Goal: Information Seeking & Learning: Compare options

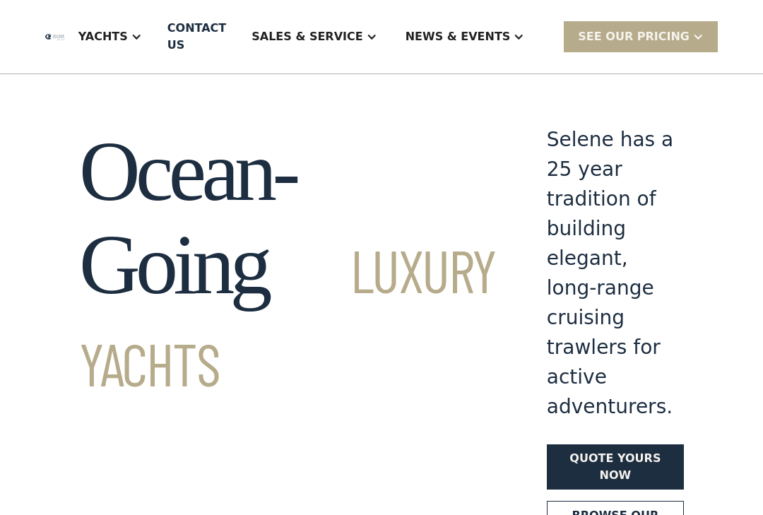
click at [128, 35] on div "Yachts" at bounding box center [102, 36] width 49 height 17
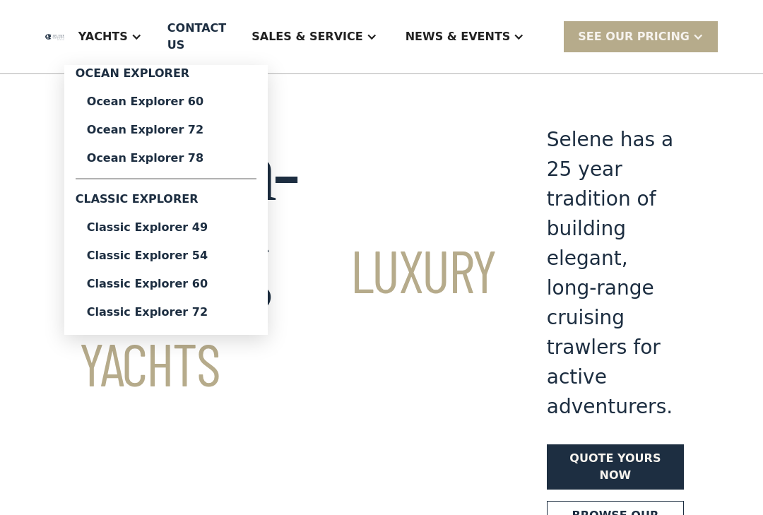
click at [218, 105] on div "Ocean Explorer 60" at bounding box center [166, 101] width 158 height 11
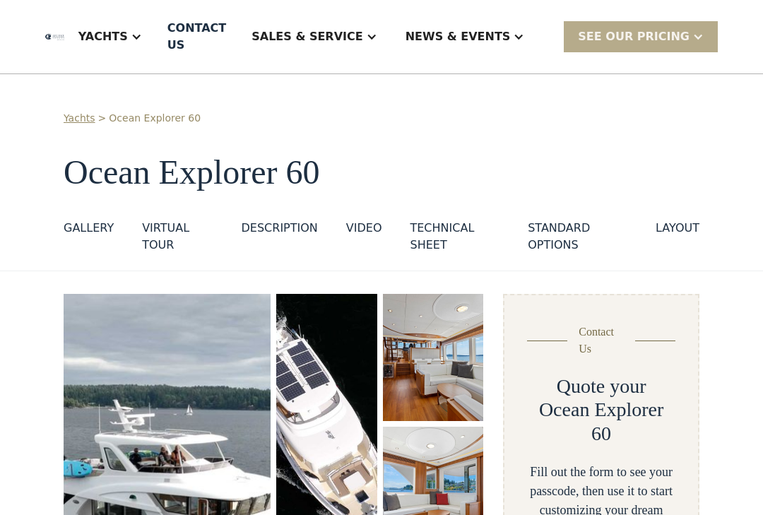
click at [688, 228] on div "layout" at bounding box center [678, 228] width 44 height 17
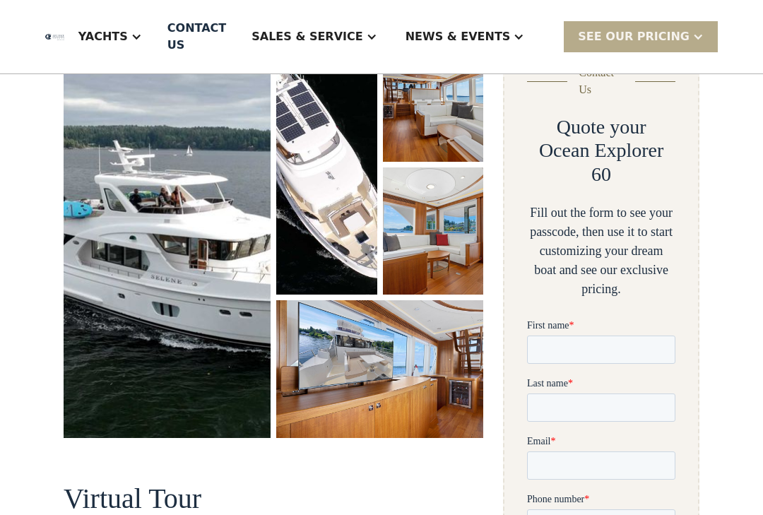
scroll to position [3102, 0]
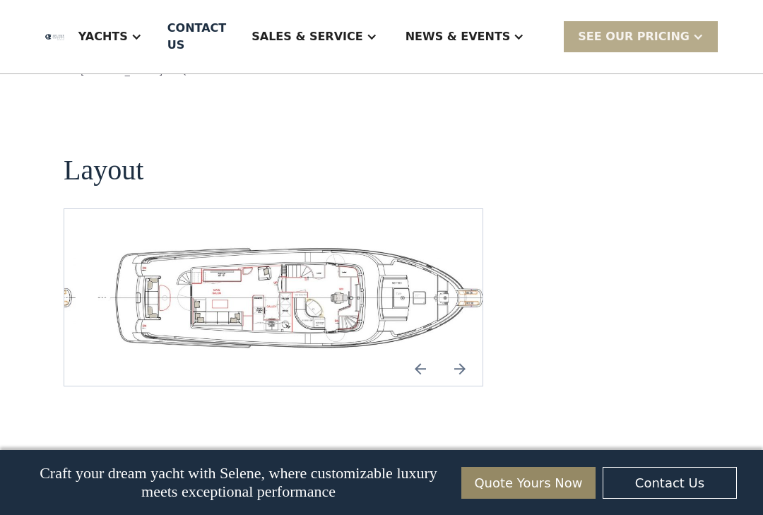
click at [301, 243] on img "open lightbox" at bounding box center [296, 297] width 396 height 109
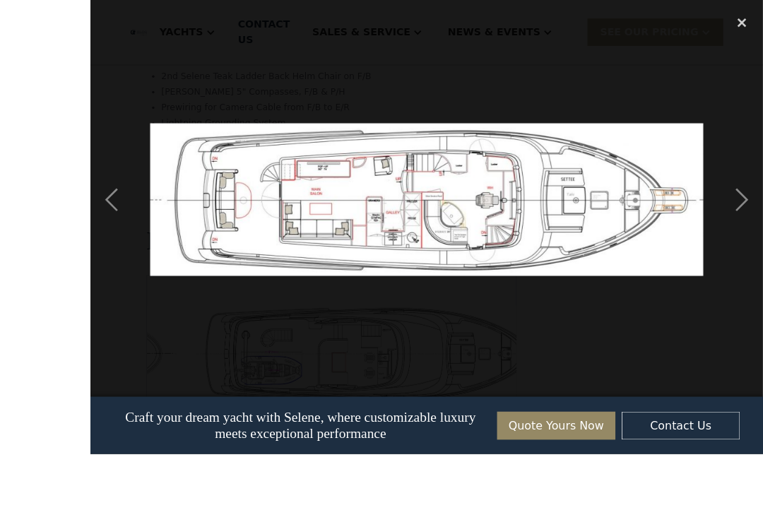
scroll to position [3042, 0]
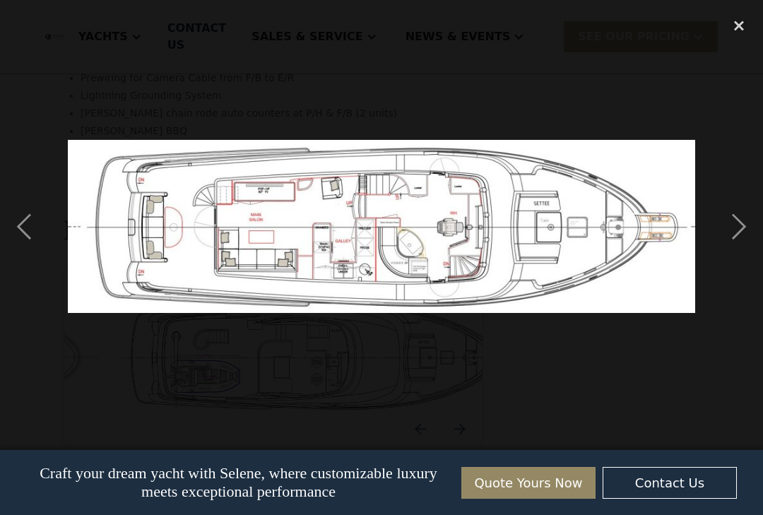
click at [741, 239] on div "next image" at bounding box center [739, 227] width 48 height 432
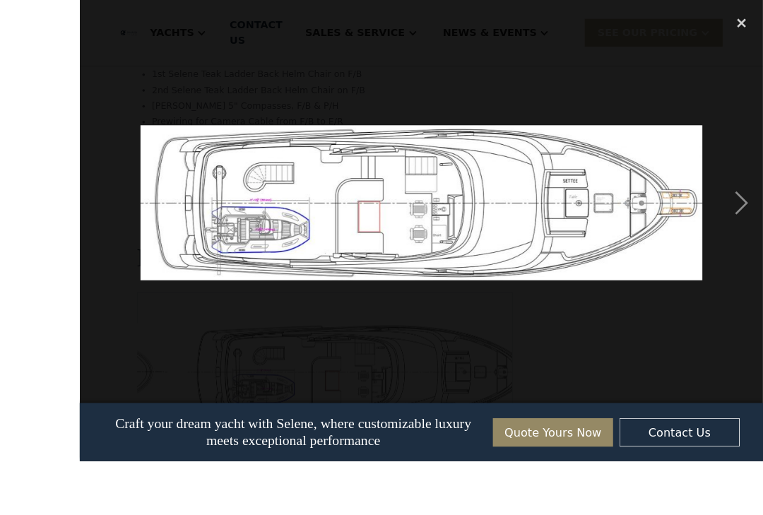
scroll to position [3037, 0]
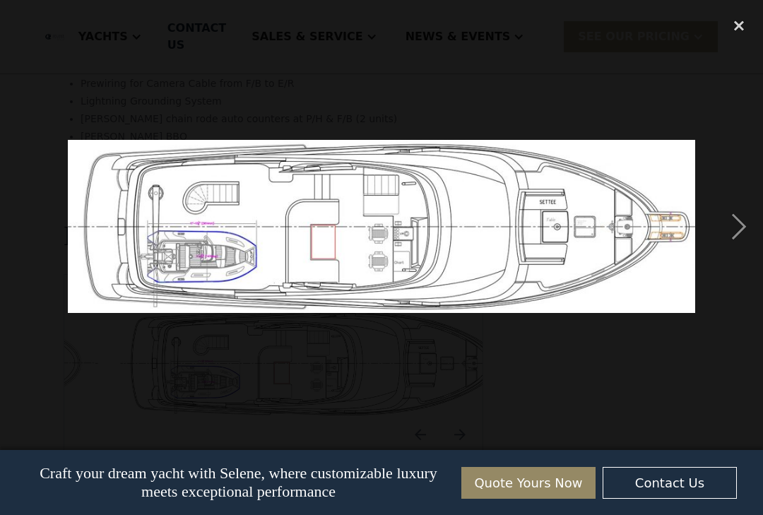
click at [735, 25] on div "close lightbox" at bounding box center [739, 26] width 48 height 31
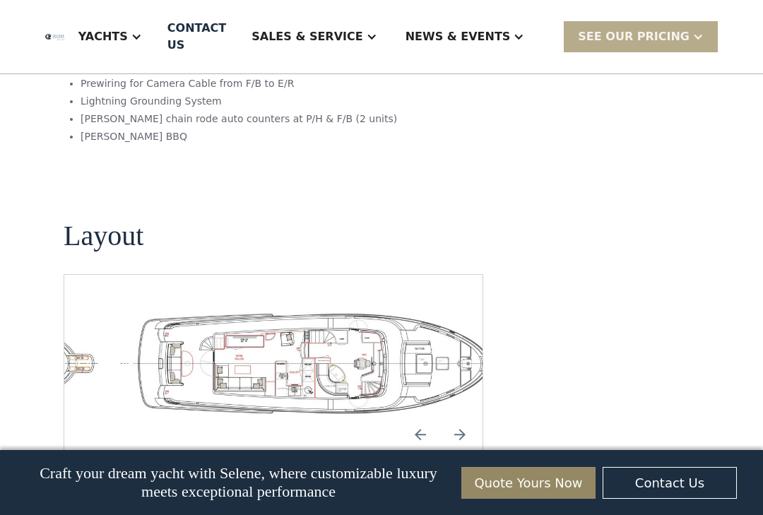
click at [468, 418] on img "Next slide" at bounding box center [460, 435] width 34 height 34
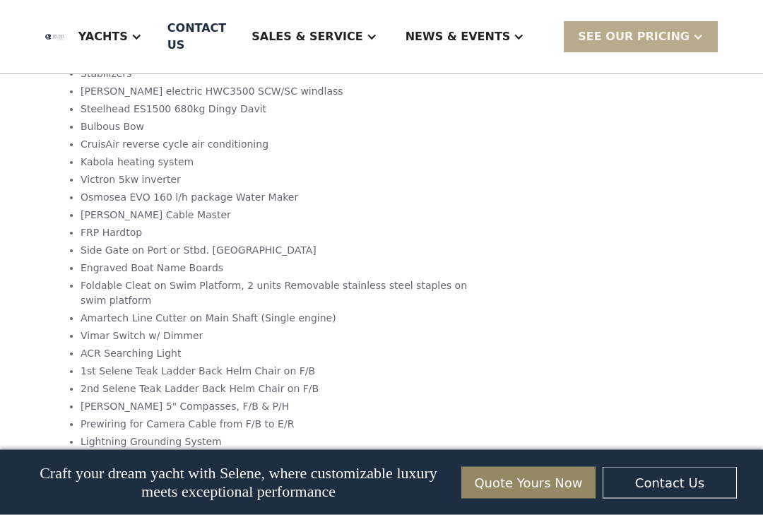
click at [128, 38] on div "Yachts" at bounding box center [102, 36] width 49 height 17
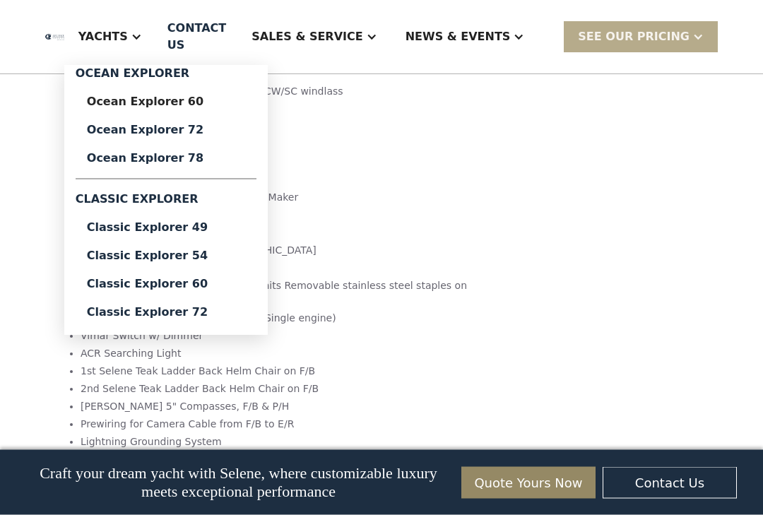
scroll to position [2697, 0]
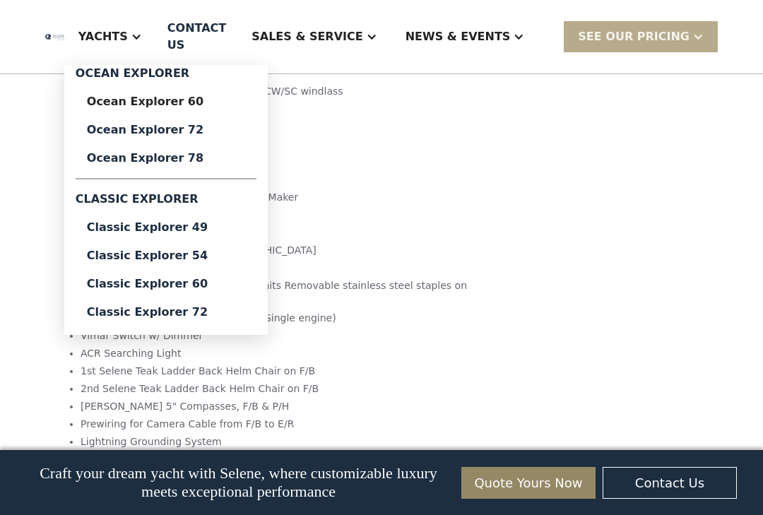
click at [225, 281] on div "Classic Explorer 60" at bounding box center [166, 283] width 158 height 11
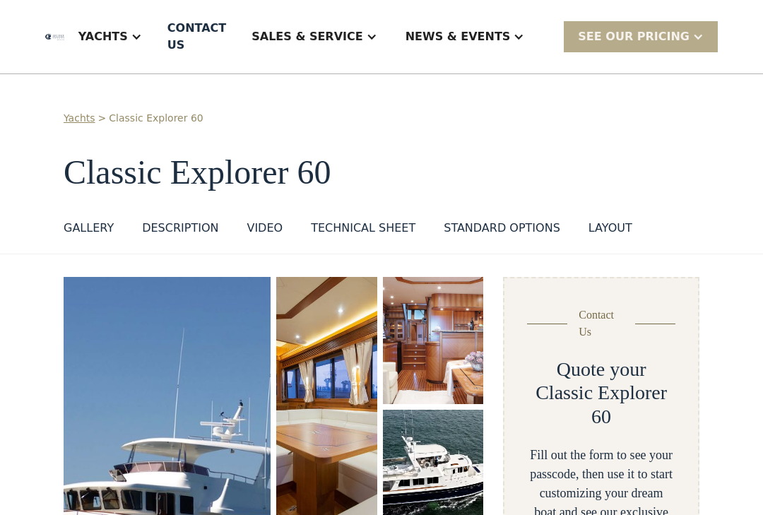
click at [601, 227] on div "layout" at bounding box center [611, 228] width 44 height 17
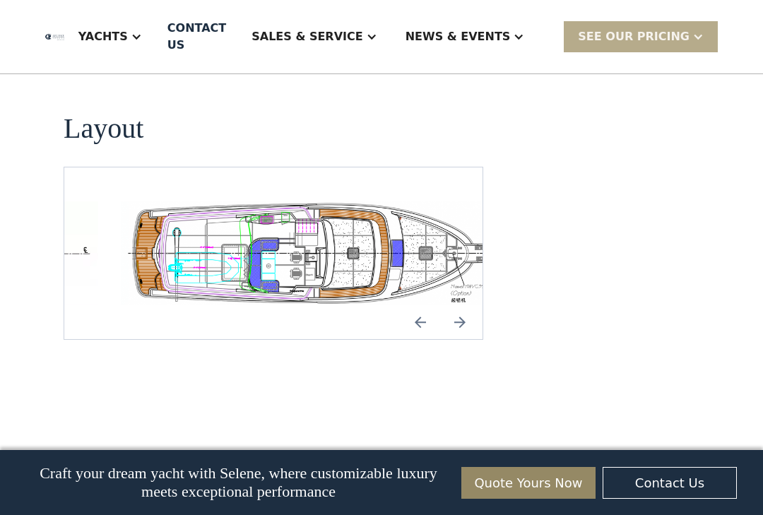
click at [295, 201] on img "open lightbox" at bounding box center [319, 253] width 396 height 104
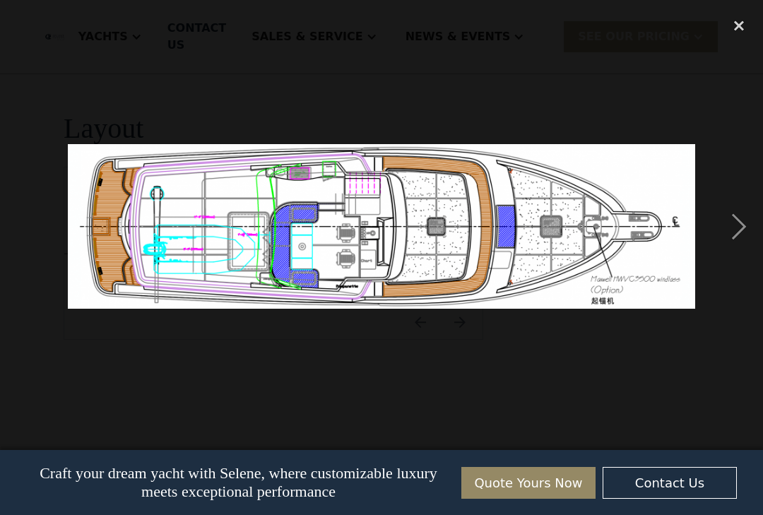
click at [736, 238] on div "next image" at bounding box center [739, 227] width 48 height 432
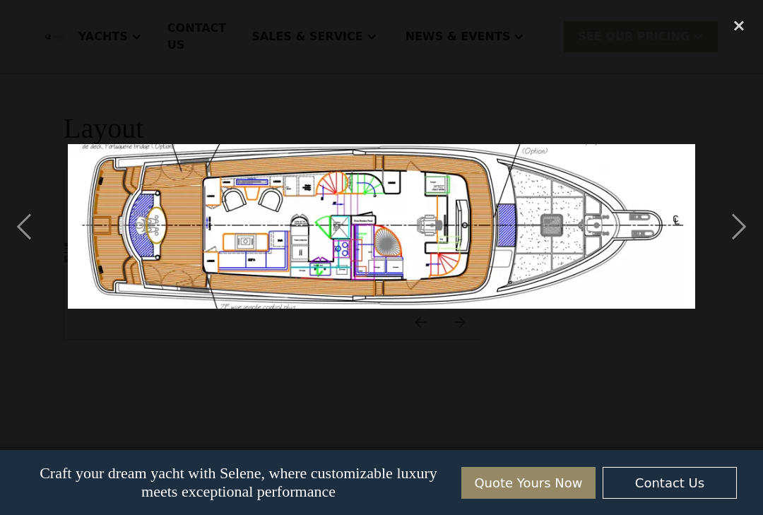
click at [733, 235] on div "next image" at bounding box center [739, 227] width 48 height 432
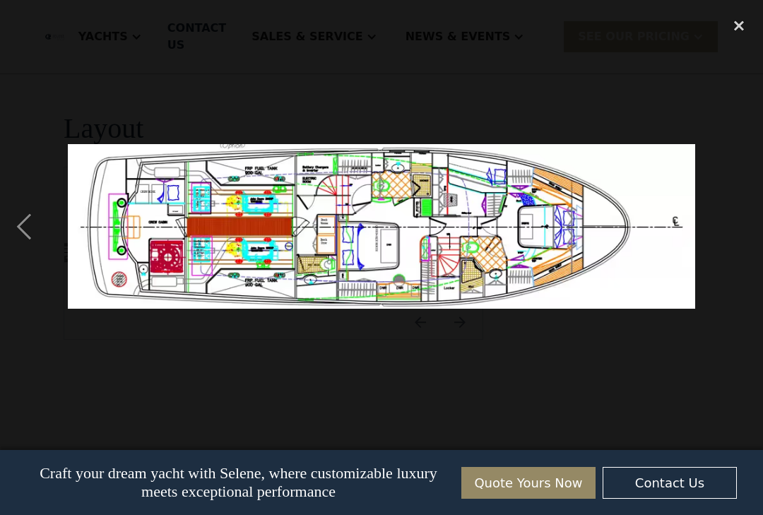
click at [752, 19] on div "close lightbox" at bounding box center [739, 26] width 48 height 31
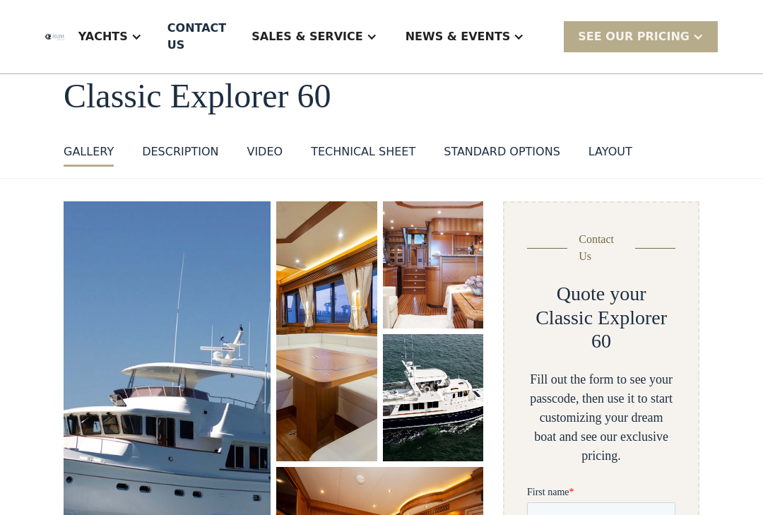
scroll to position [76, 0]
click at [422, 265] on img "open lightbox" at bounding box center [433, 264] width 101 height 127
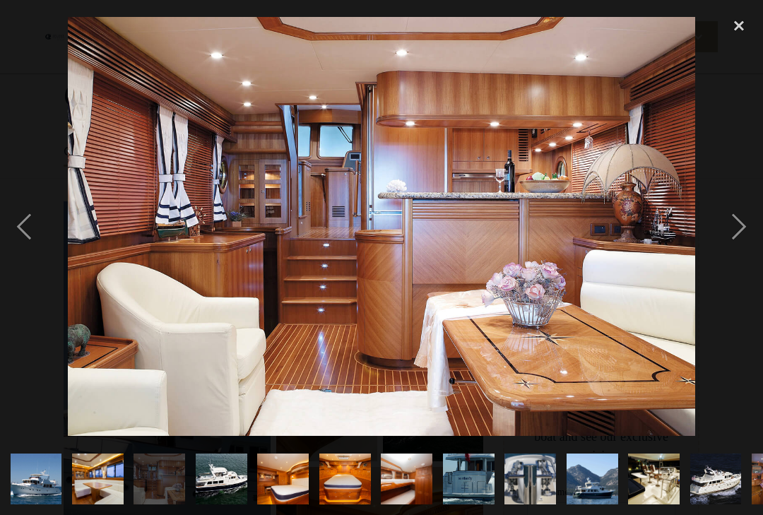
click at [724, 28] on div "close lightbox" at bounding box center [739, 26] width 48 height 31
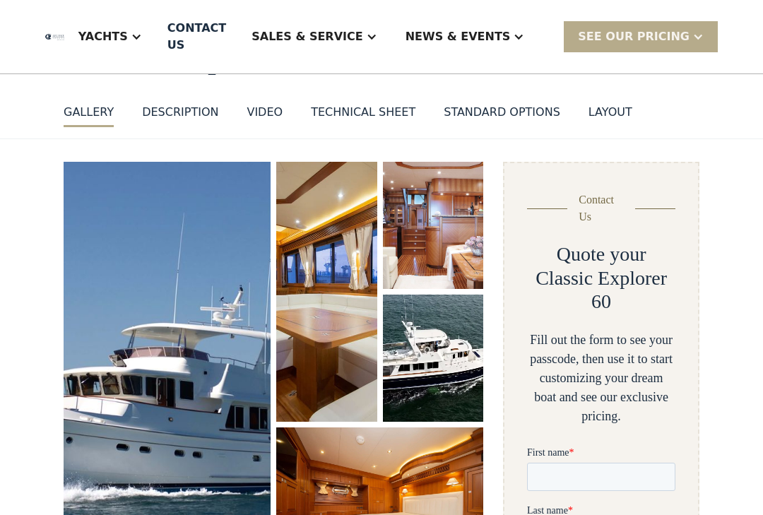
scroll to position [131, 0]
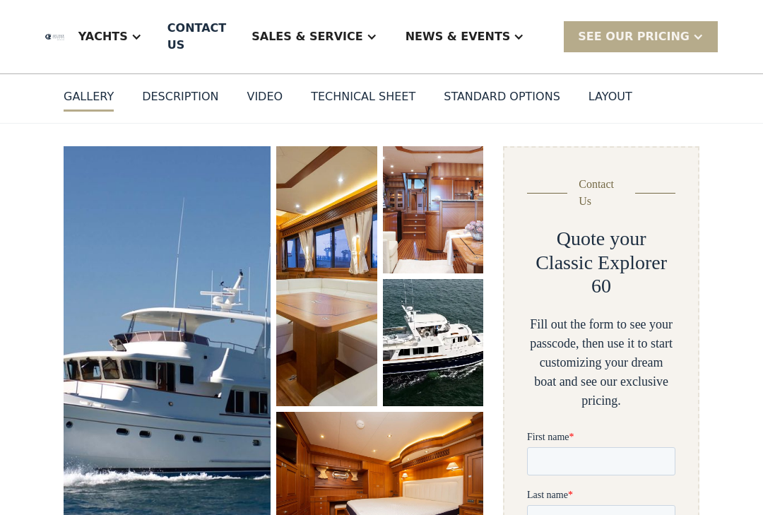
click at [323, 266] on img "open lightbox" at bounding box center [326, 276] width 101 height 260
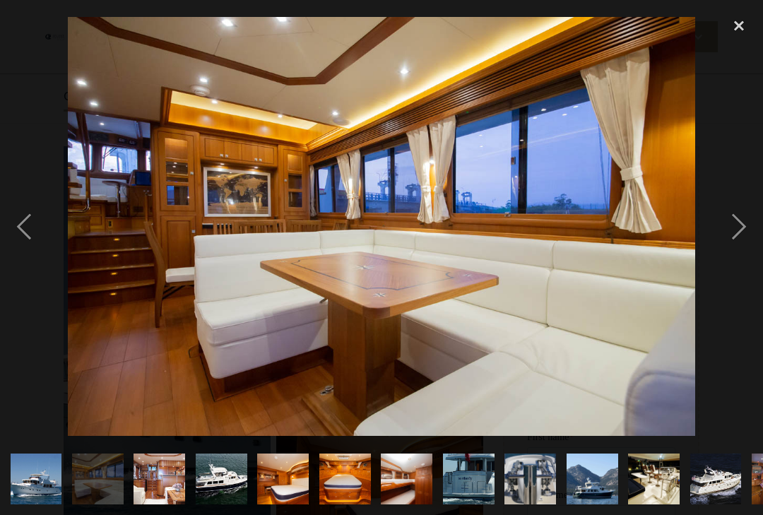
click at [735, 235] on div "next image" at bounding box center [739, 227] width 48 height 432
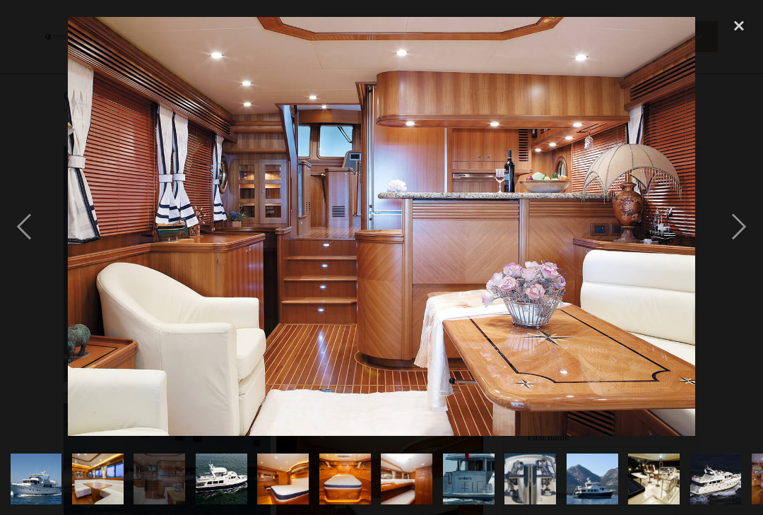
click at [736, 232] on div "next image" at bounding box center [739, 227] width 48 height 432
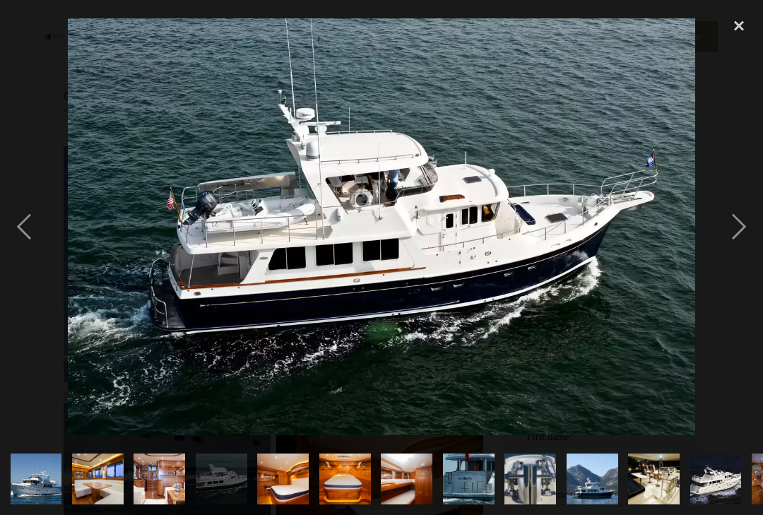
click at [731, 235] on div "next image" at bounding box center [739, 227] width 48 height 432
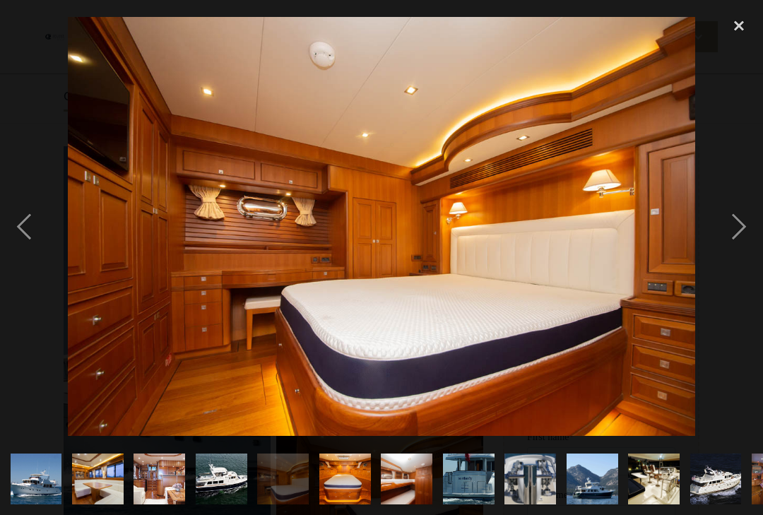
click at [730, 234] on div "next image" at bounding box center [739, 227] width 48 height 432
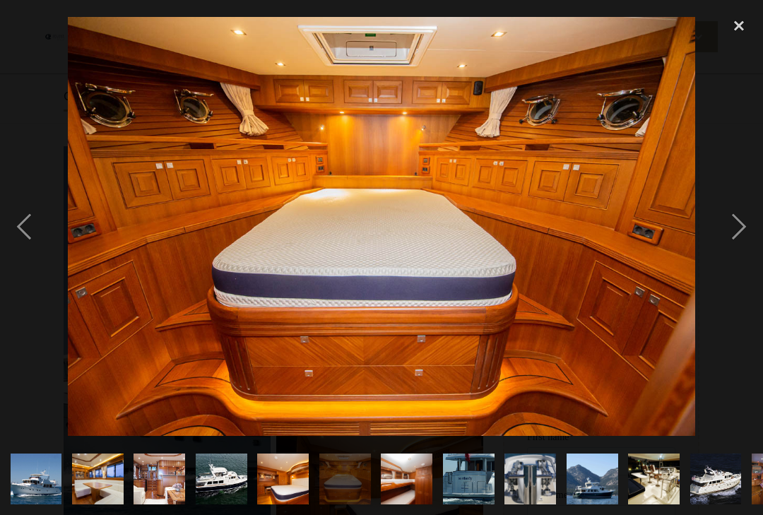
click at [731, 237] on div "next image" at bounding box center [739, 227] width 48 height 432
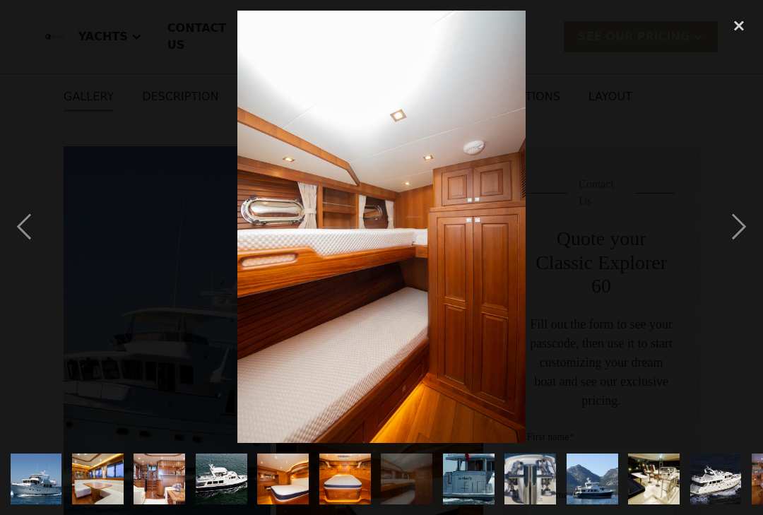
click at [729, 235] on div "next image" at bounding box center [739, 227] width 48 height 432
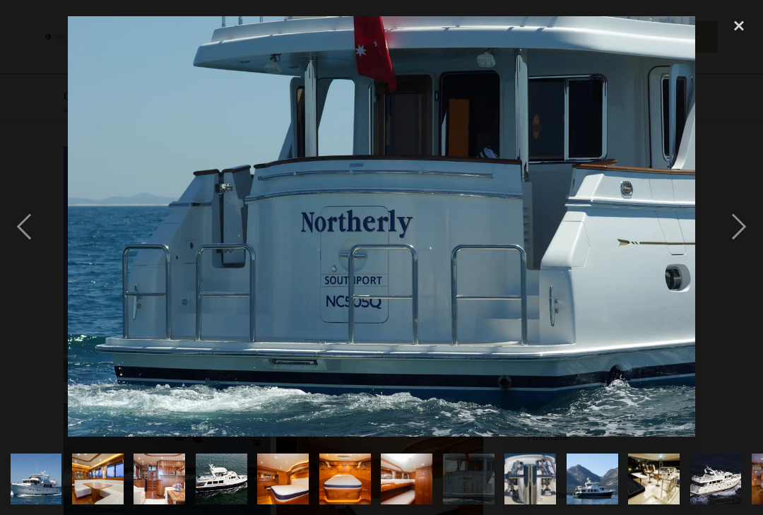
click at [722, 242] on div "next image" at bounding box center [739, 227] width 48 height 432
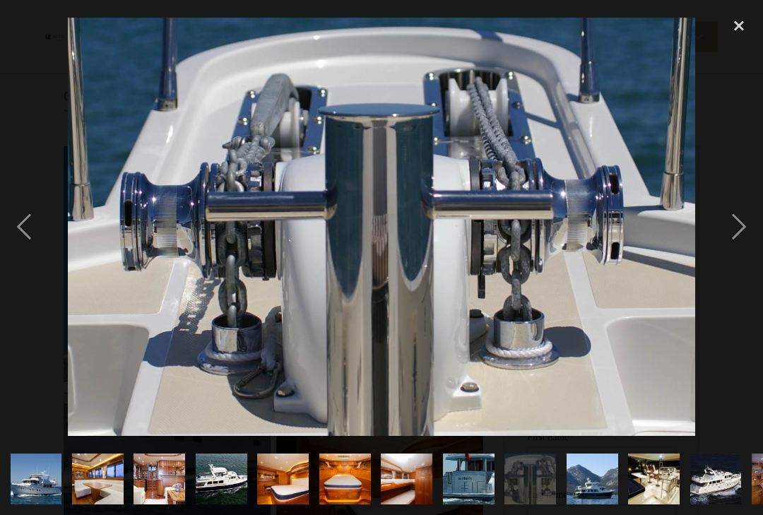
click at [724, 241] on div "next image" at bounding box center [739, 227] width 48 height 432
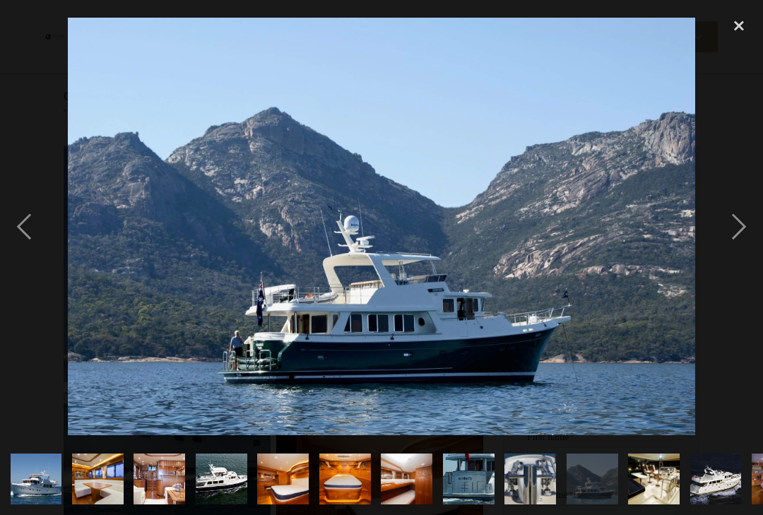
click at [717, 240] on div "next image" at bounding box center [739, 227] width 48 height 432
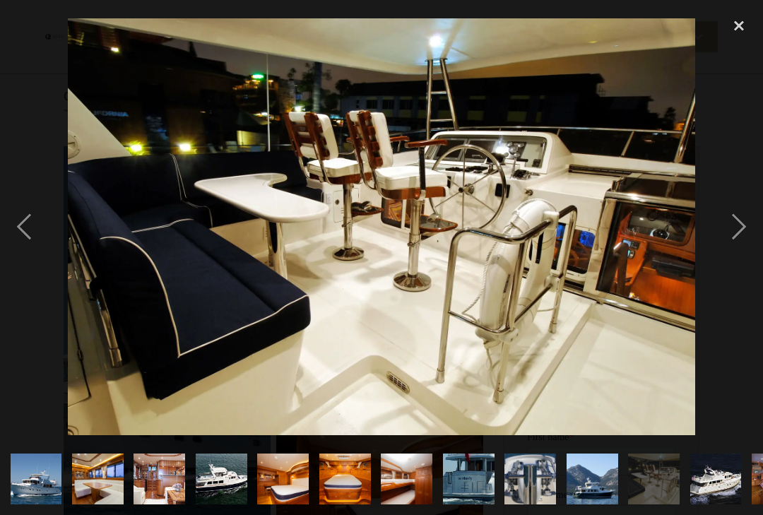
click at [714, 235] on div at bounding box center [381, 227] width 763 height 432
